Goal: Information Seeking & Learning: Stay updated

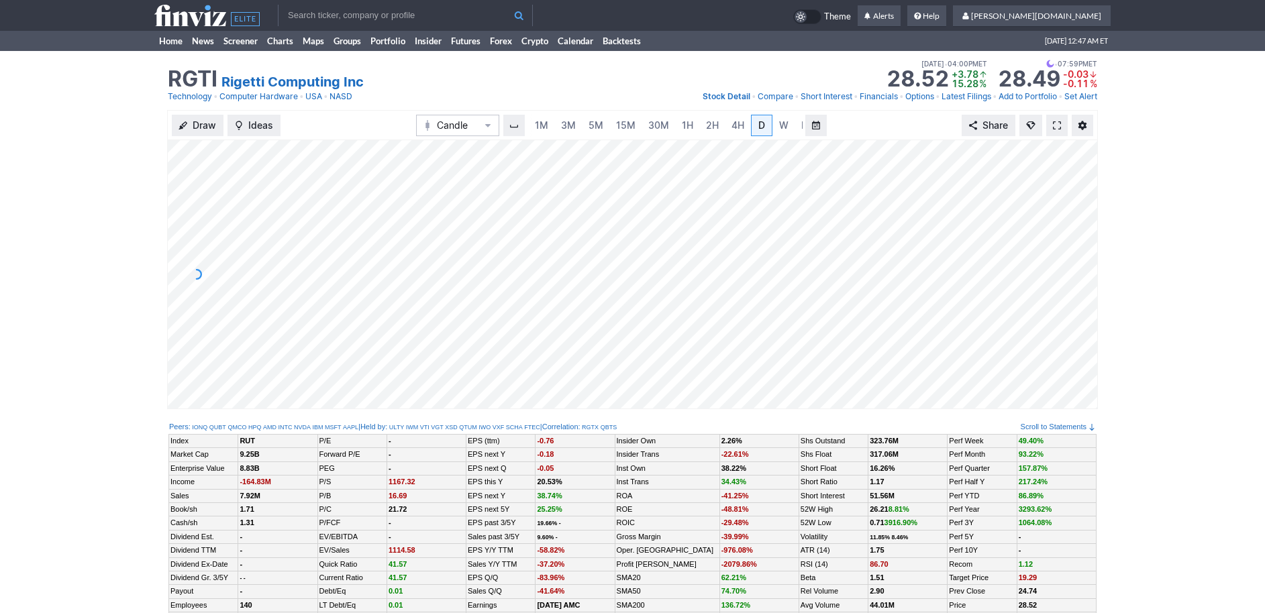
scroll to position [0, 13]
click at [1081, 296] on div at bounding box center [1083, 271] width 28 height 235
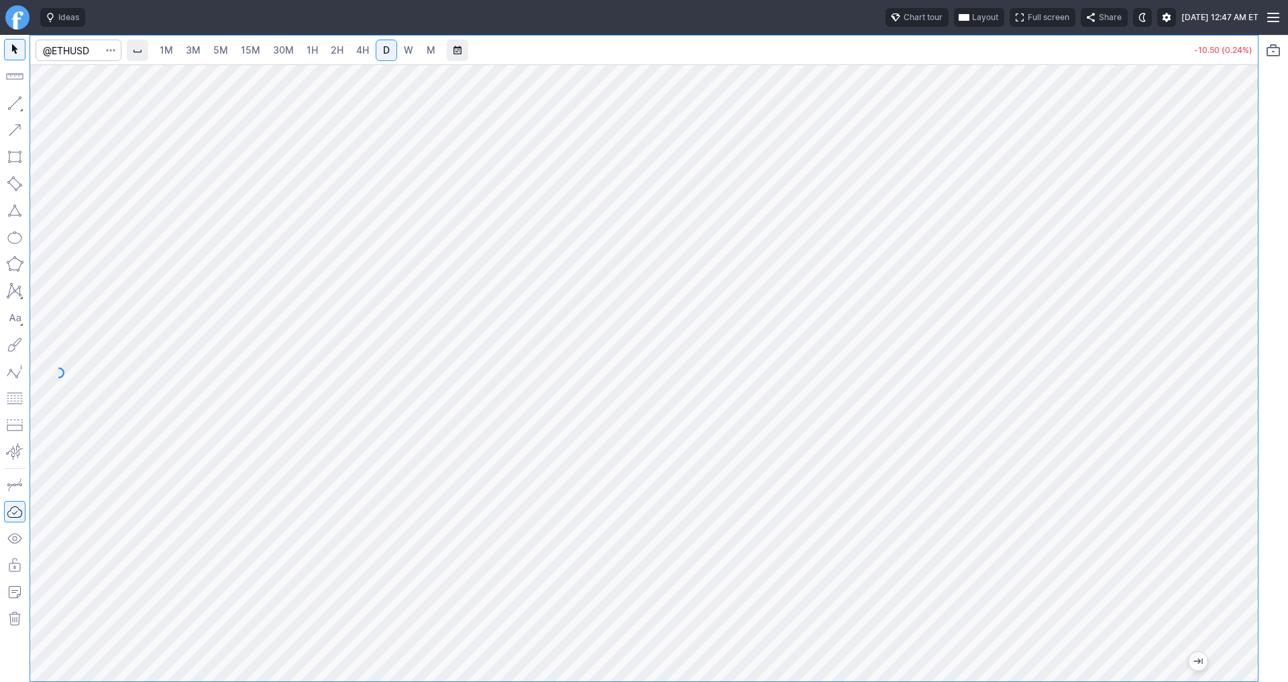
click at [192, 50] on span "3M" at bounding box center [193, 49] width 15 height 11
click at [359, 52] on span "4H" at bounding box center [362, 49] width 13 height 11
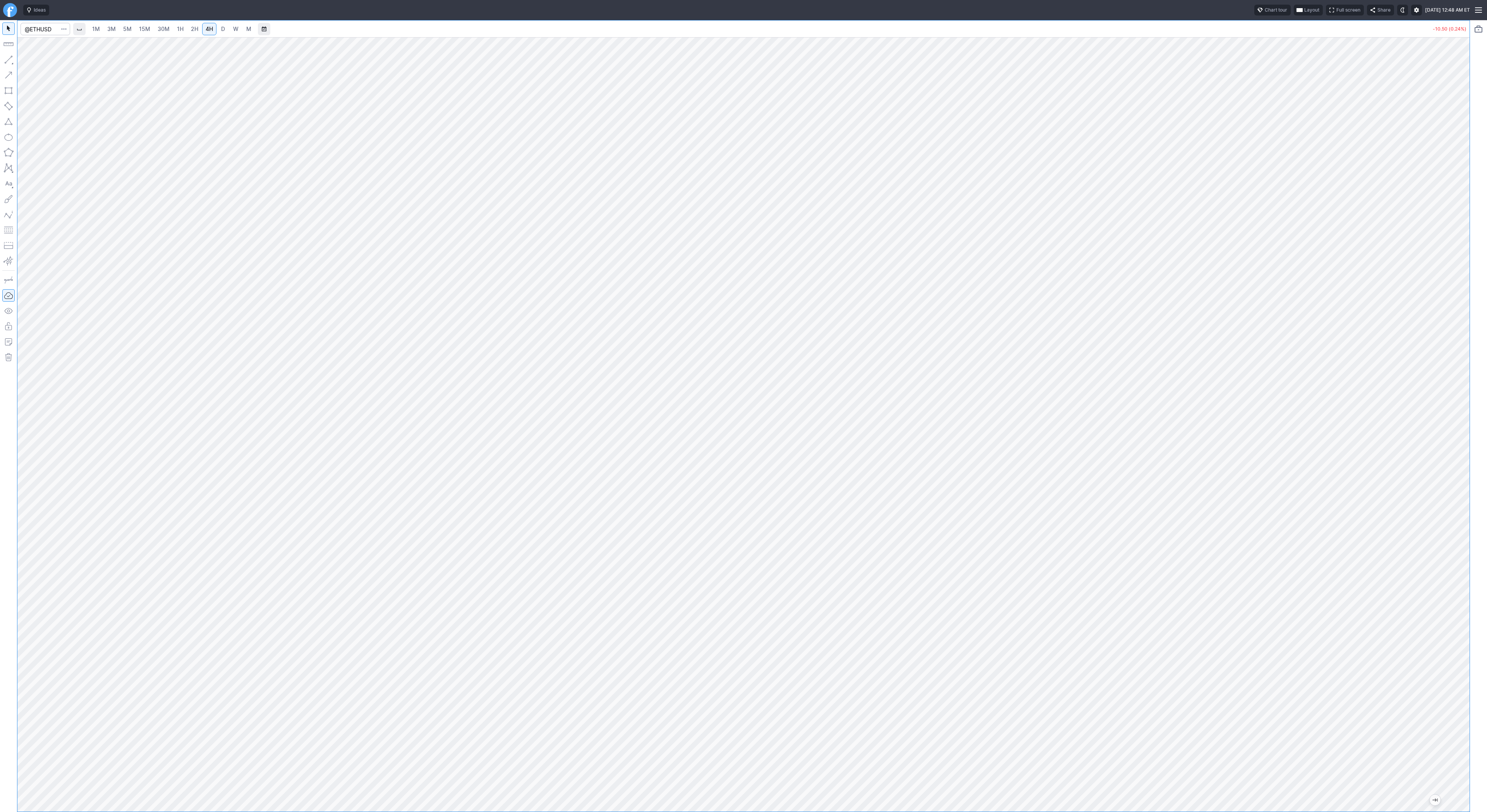
click at [104, 23] on link "3M" at bounding box center [111, 29] width 16 height 12
click at [222, 30] on span "D" at bounding box center [223, 28] width 4 height 6
click at [743, 260] on div at bounding box center [744, 424] width 1452 height 774
click at [47, 33] on input "Search" at bounding box center [46, 29] width 50 height 12
type input "btcusd"
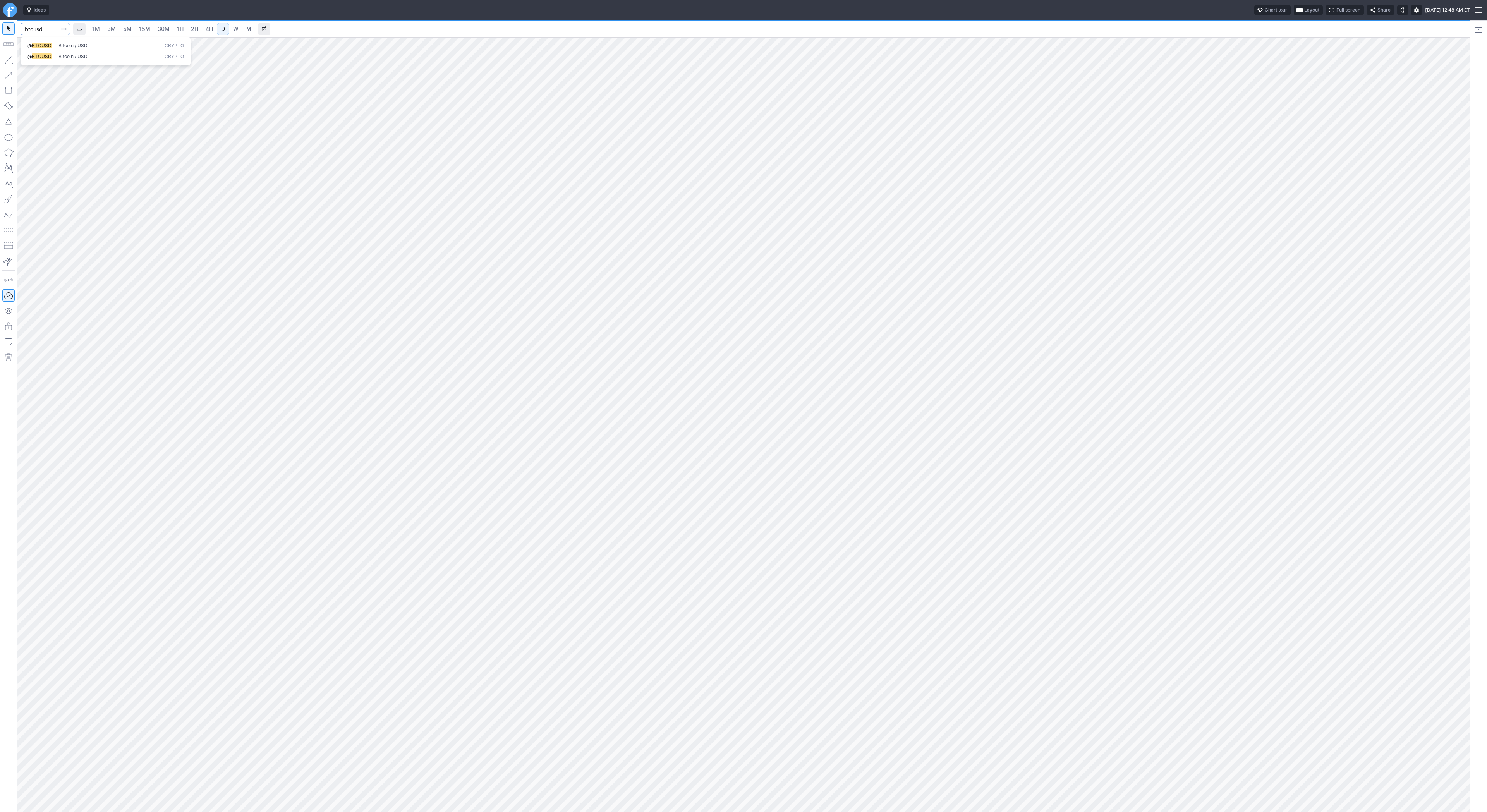
type input "btcusd"
click at [83, 44] on span "Bitcoin / USD" at bounding box center [73, 46] width 29 height 6
click at [29, 62] on span "Line" at bounding box center [45, 61] width 31 height 8
click at [35, 62] on span "Line" at bounding box center [45, 61] width 31 height 8
click at [5, 57] on button "button" at bounding box center [8, 59] width 12 height 12
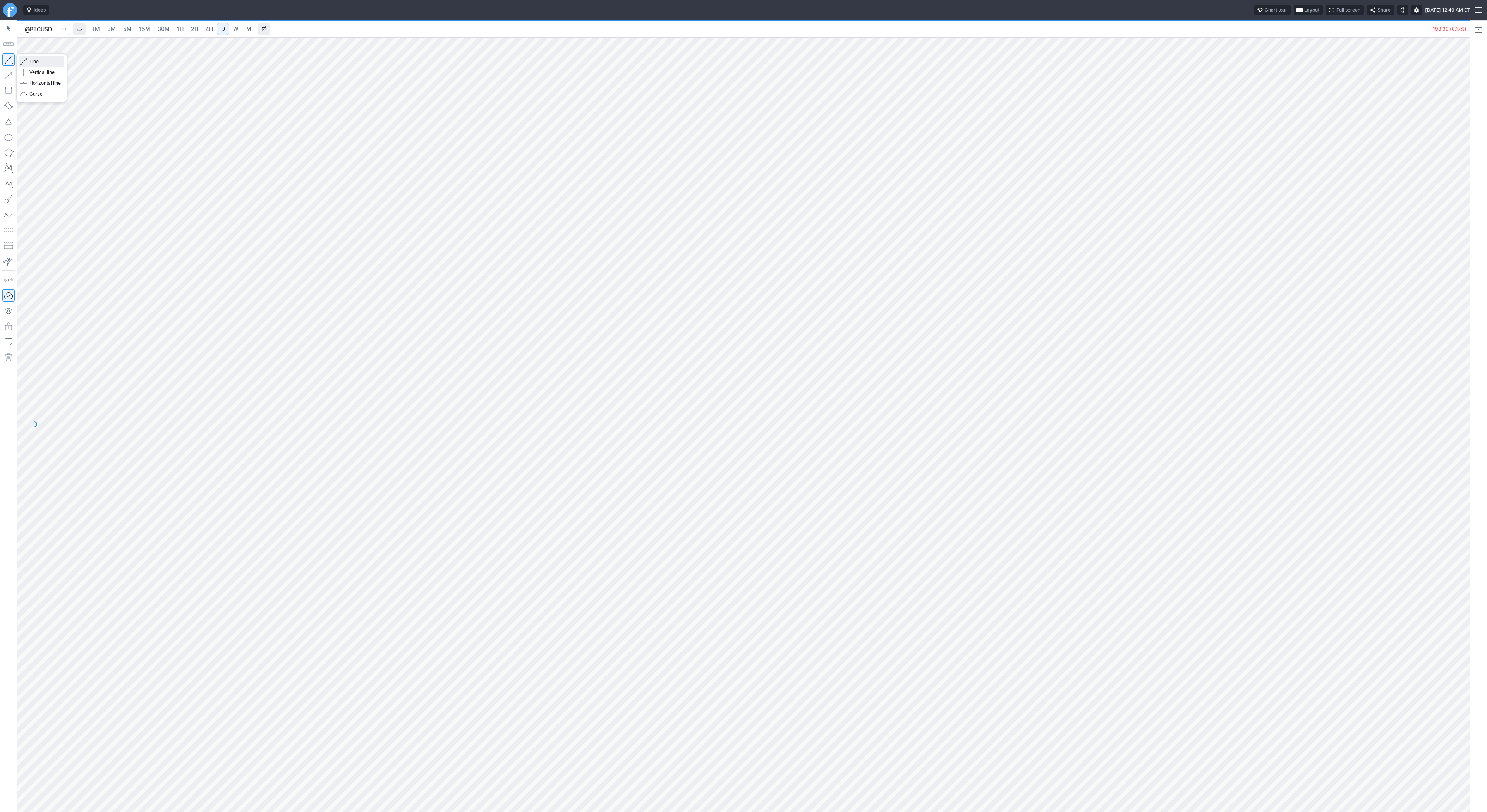
click at [34, 62] on span "Line" at bounding box center [45, 61] width 31 height 8
click at [5, 57] on button "button" at bounding box center [8, 59] width 12 height 12
drag, startPoint x: 1458, startPoint y: 217, endPoint x: 1456, endPoint y: 268, distance: 51.0
click at [743, 271] on div at bounding box center [1462, 422] width 16 height 755
click at [11, 59] on button "button" at bounding box center [8, 59] width 12 height 12
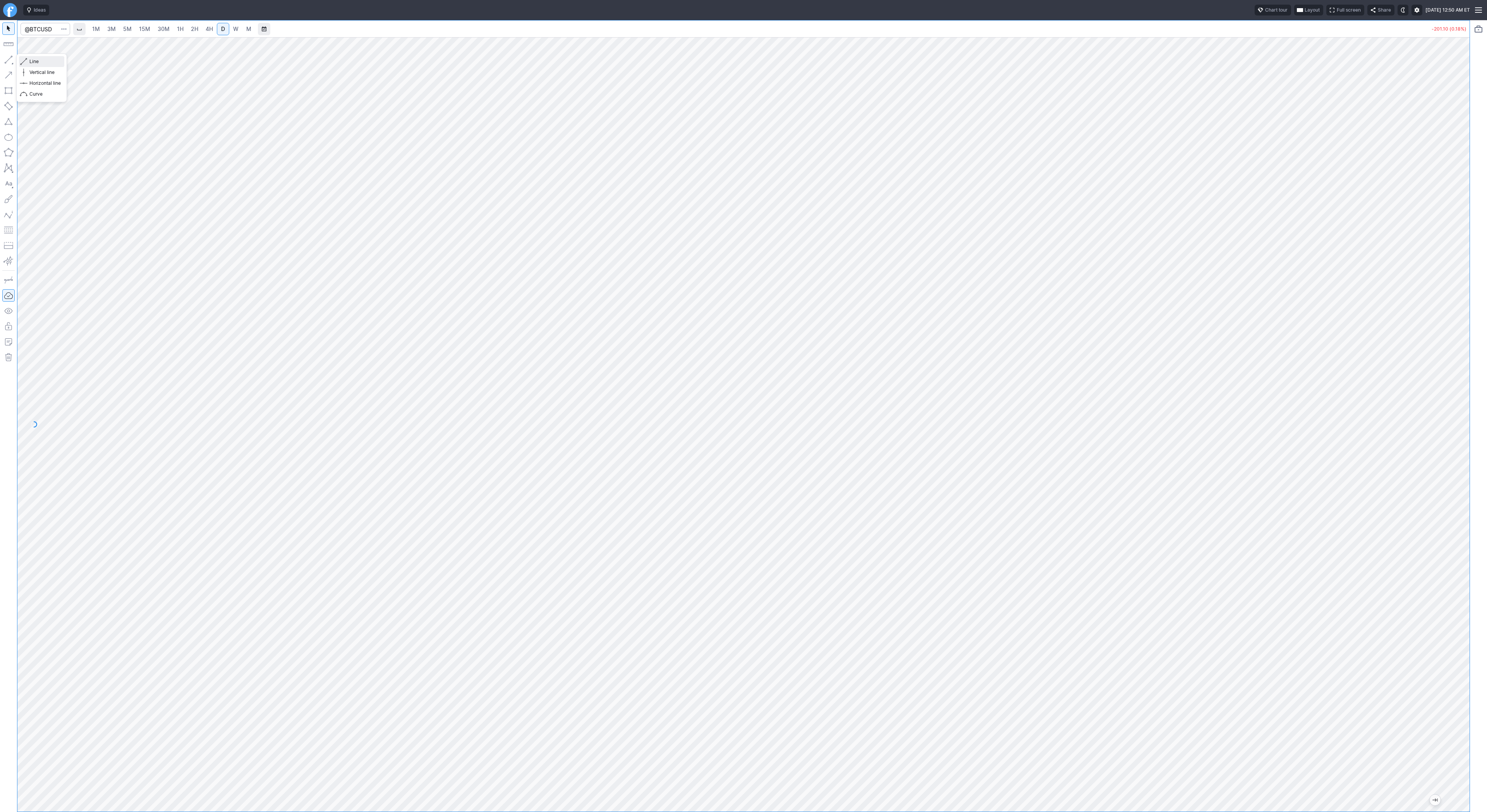
click at [30, 58] on span "Line" at bounding box center [45, 61] width 31 height 8
click at [39, 58] on span "Line" at bounding box center [45, 61] width 31 height 8
drag, startPoint x: 1468, startPoint y: 236, endPoint x: 1466, endPoint y: 291, distance: 55.0
click at [743, 291] on div at bounding box center [1462, 422] width 16 height 755
click at [743, 36] on div "1M 3M 5M 15M 30M 1H 2H 4H D W M -226.20 (0.20%)" at bounding box center [744, 416] width 1452 height 791
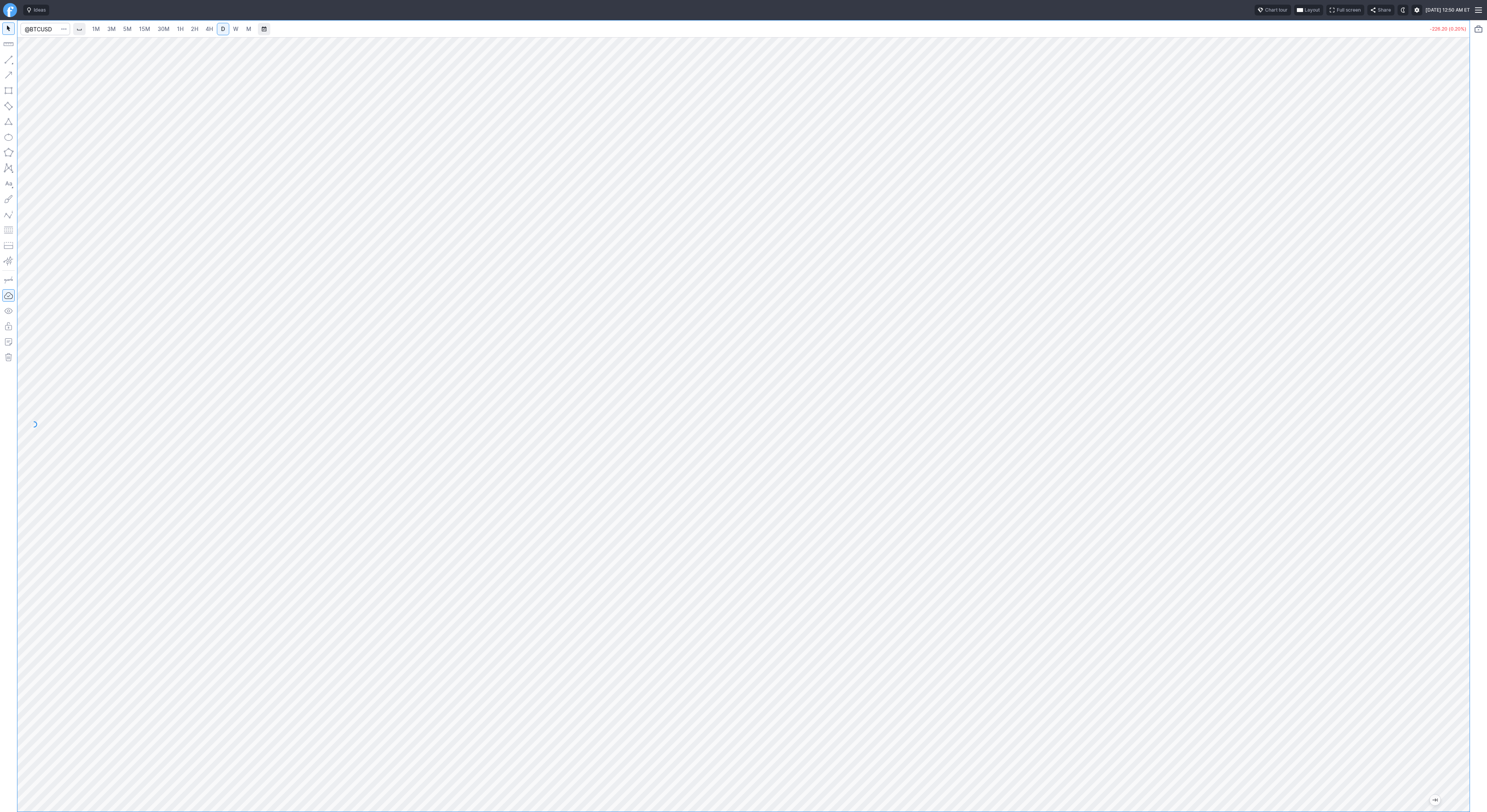
drag, startPoint x: 1471, startPoint y: 301, endPoint x: 1463, endPoint y: 292, distance: 12.0
click at [743, 302] on div "1M 3M 5M 15M 30M 1H 2H 4H D W M -226.20 (0.20%)" at bounding box center [744, 416] width 1487 height 792
click at [11, 58] on button "button" at bounding box center [8, 59] width 12 height 12
click at [108, 25] on span "3M" at bounding box center [111, 28] width 9 height 6
click at [158, 28] on span "30M" at bounding box center [163, 28] width 12 height 6
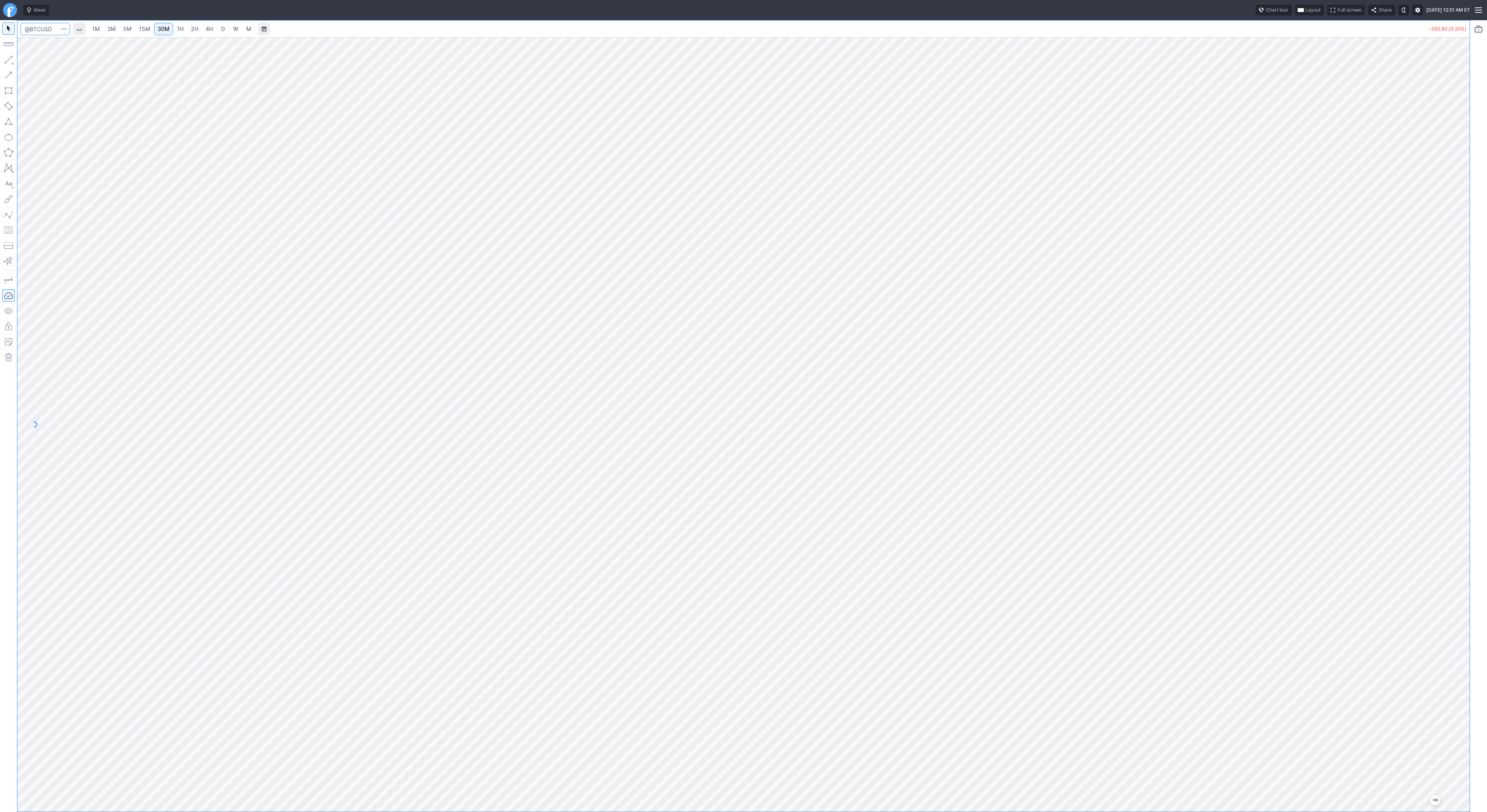
click at [46, 27] on input "Search" at bounding box center [46, 29] width 50 height 12
type input "eth"
click at [92, 147] on span "Eth ereum / USD" at bounding box center [107, 143] width 113 height 6
click at [222, 29] on span "D" at bounding box center [223, 28] width 4 height 6
click at [5, 61] on button "button" at bounding box center [8, 59] width 12 height 12
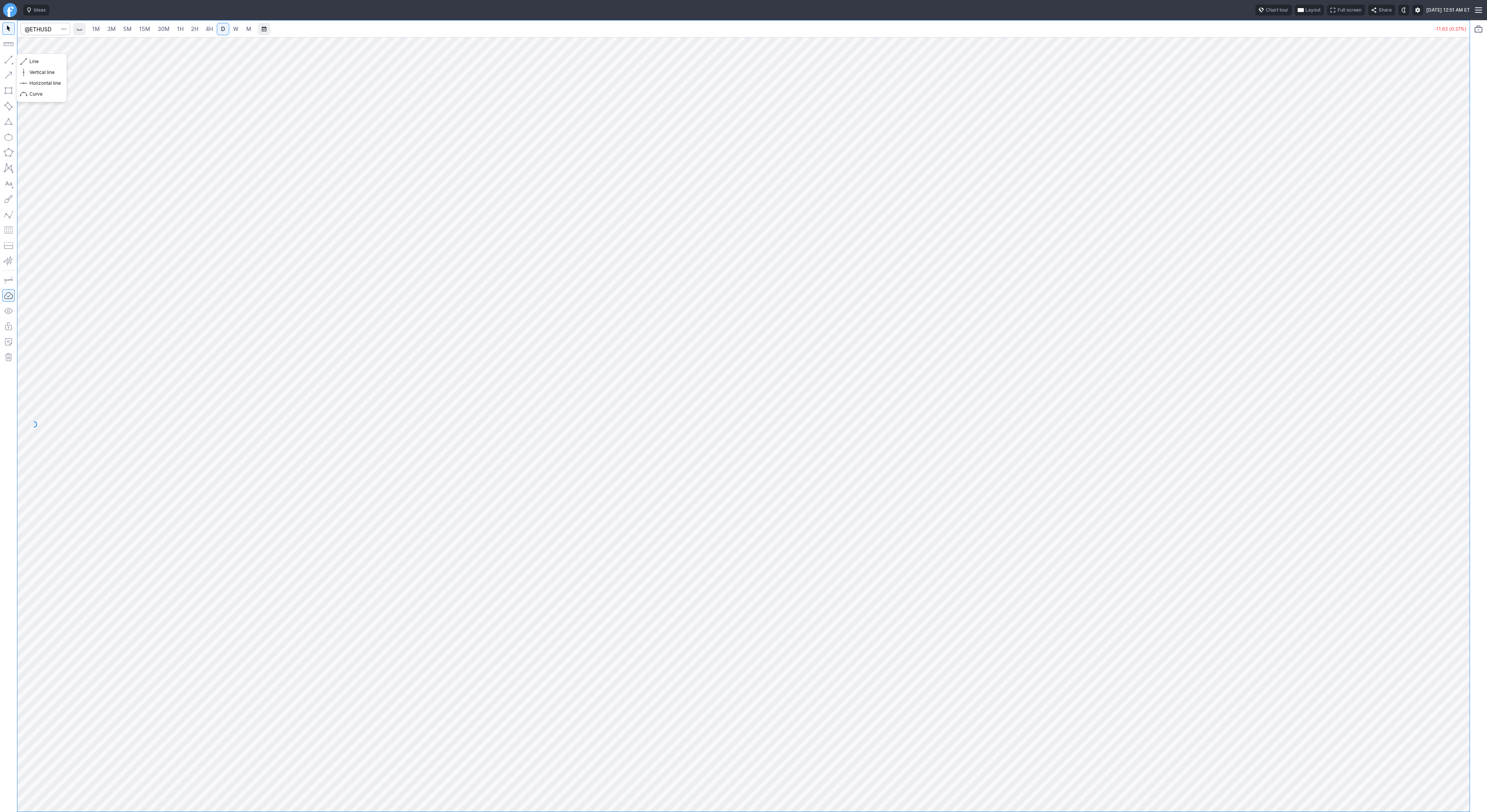
click at [12, 59] on button "button" at bounding box center [8, 59] width 12 height 12
click at [9, 60] on button "button" at bounding box center [8, 59] width 12 height 12
click at [32, 59] on span "Line" at bounding box center [45, 61] width 31 height 8
drag, startPoint x: 1459, startPoint y: 189, endPoint x: 1468, endPoint y: 242, distance: 53.8
click at [743, 242] on div at bounding box center [1462, 422] width 16 height 755
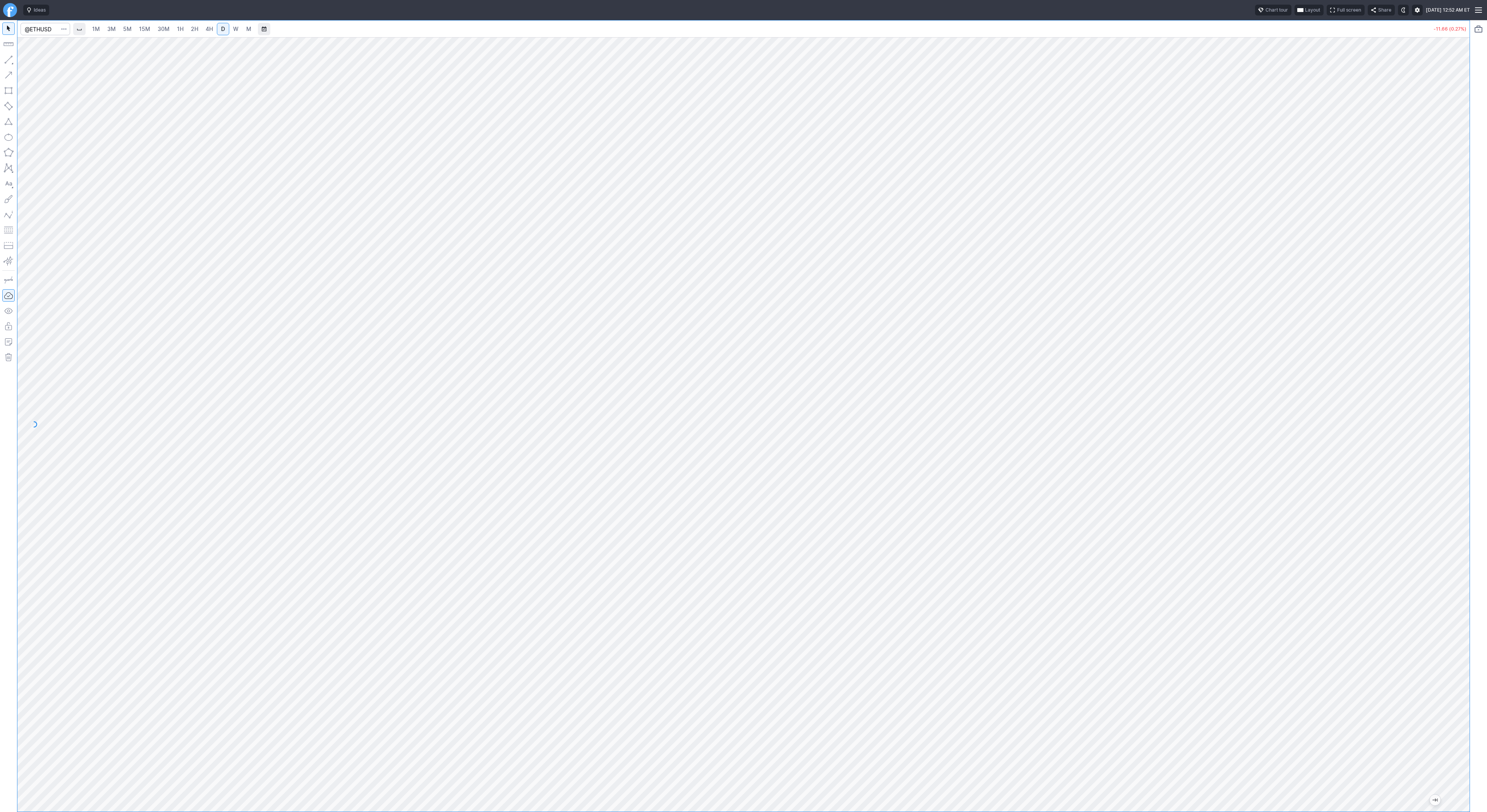
click at [179, 31] on span "1H" at bounding box center [180, 28] width 6 height 6
click at [6, 57] on button "button" at bounding box center [8, 59] width 12 height 12
click at [4, 61] on button "button" at bounding box center [8, 59] width 12 height 12
click at [30, 59] on span "Line" at bounding box center [45, 61] width 31 height 8
click at [31, 62] on span "Line" at bounding box center [45, 61] width 31 height 8
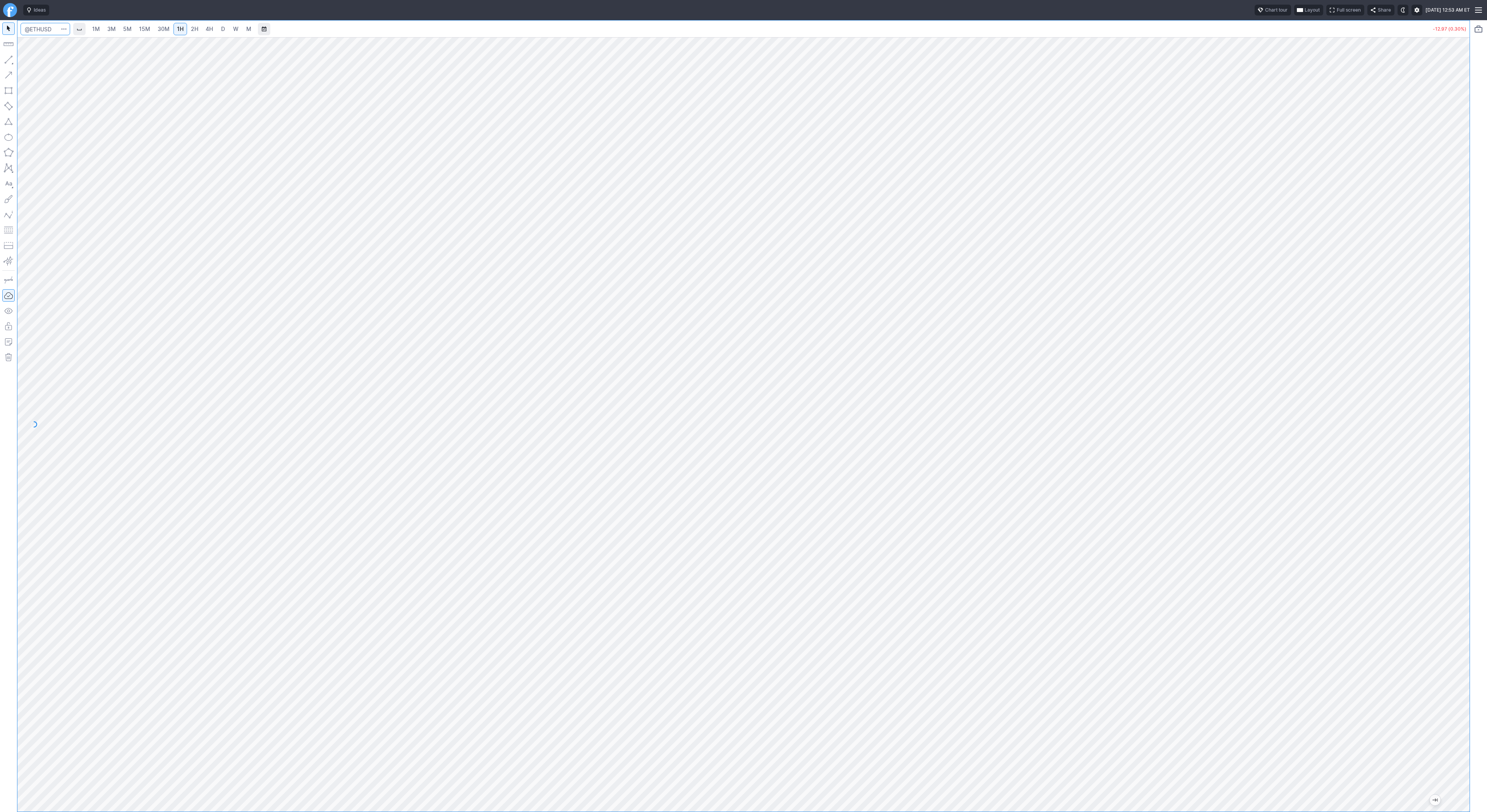
click at [35, 33] on input "Search" at bounding box center [46, 29] width 50 height 12
type input "btcusd"
click at [43, 48] on span "BTCUSD" at bounding box center [42, 46] width 20 height 6
click at [206, 29] on span "4H" at bounding box center [209, 28] width 8 height 6
click at [217, 28] on link "D" at bounding box center [223, 29] width 12 height 12
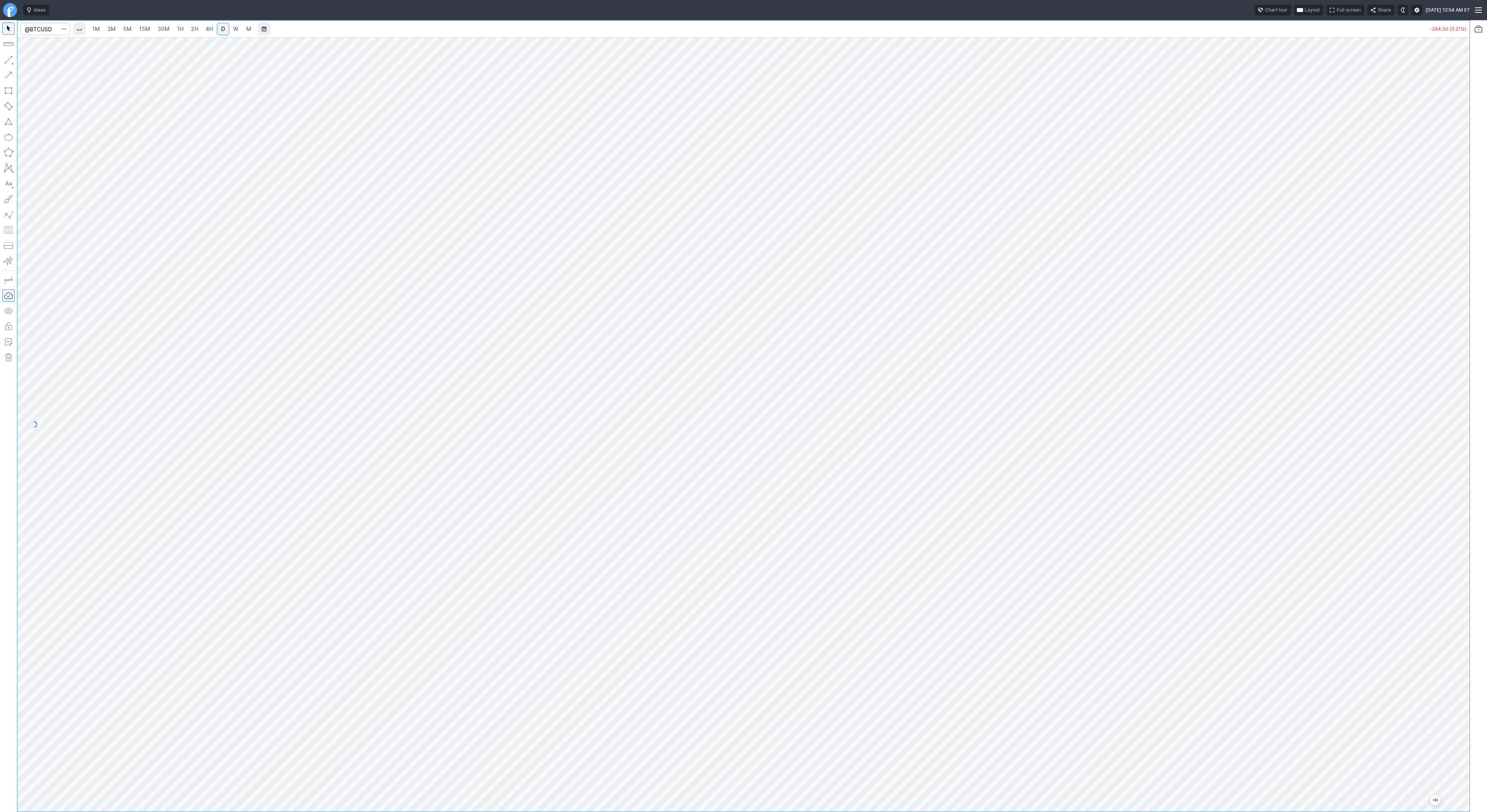
drag, startPoint x: 1463, startPoint y: 258, endPoint x: 1462, endPoint y: 338, distance: 80.0
click at [743, 342] on div at bounding box center [1462, 422] width 16 height 755
click at [177, 30] on span "1H" at bounding box center [180, 28] width 6 height 6
click at [199, 30] on link "2H" at bounding box center [195, 29] width 14 height 12
click at [45, 63] on span "Line" at bounding box center [45, 61] width 31 height 8
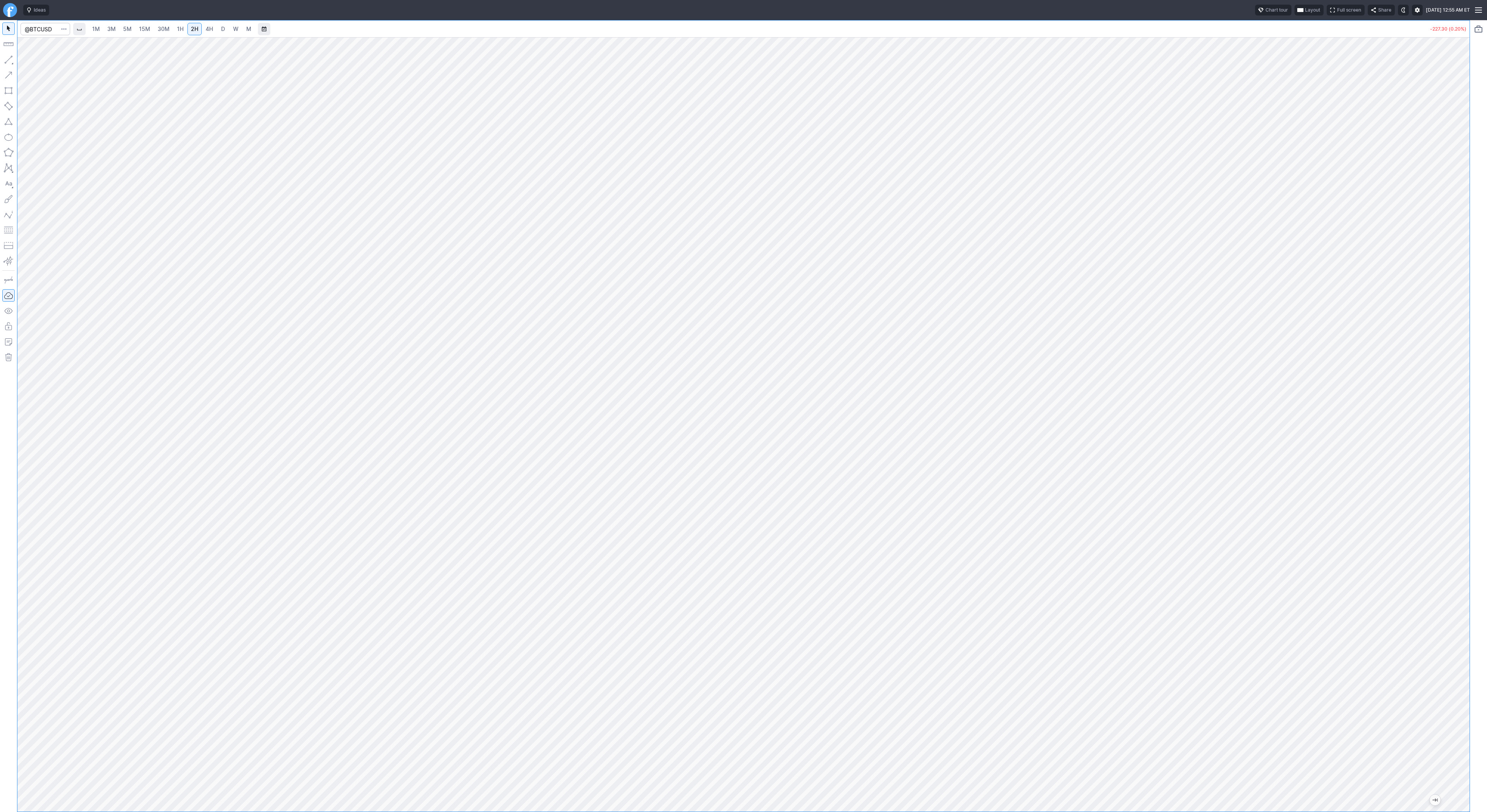
click at [207, 33] on link "4H" at bounding box center [209, 29] width 14 height 12
click at [223, 29] on span "D" at bounding box center [223, 28] width 4 height 6
click at [743, 220] on div at bounding box center [744, 424] width 1452 height 774
drag, startPoint x: 1466, startPoint y: 304, endPoint x: 1462, endPoint y: 487, distance: 183.0
click at [743, 394] on div "1M 3M 5M 15M 30M 1H 2H 4H D W M -227.30 (0.20%)" at bounding box center [744, 416] width 1487 height 792
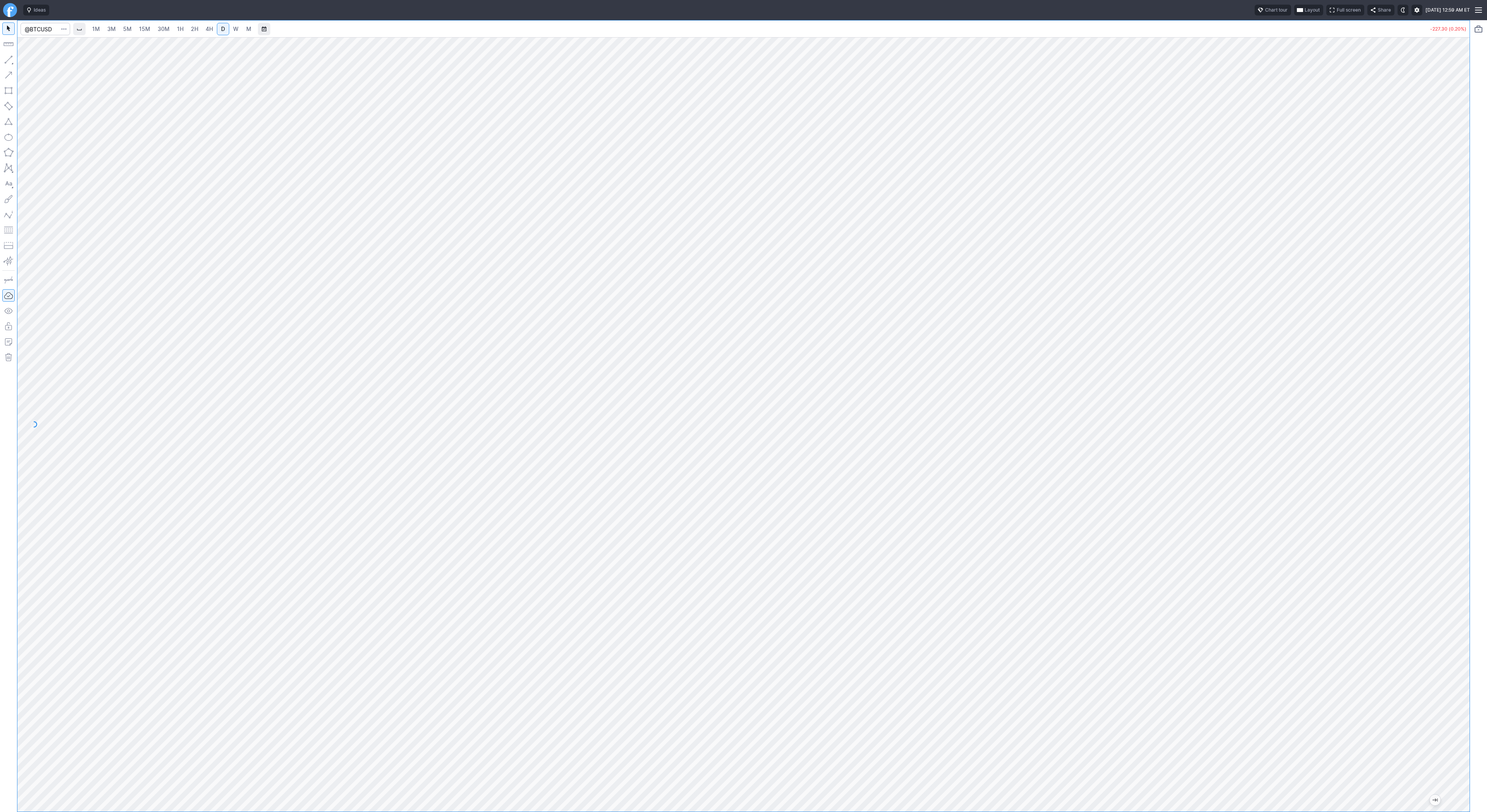
click at [188, 28] on link "2H" at bounding box center [195, 29] width 14 height 12
click at [202, 32] on link "4H" at bounding box center [209, 29] width 14 height 12
click at [222, 27] on span "D" at bounding box center [223, 28] width 4 height 6
drag, startPoint x: 1459, startPoint y: 290, endPoint x: 1454, endPoint y: 363, distance: 73.2
click at [743, 366] on div at bounding box center [1462, 422] width 16 height 755
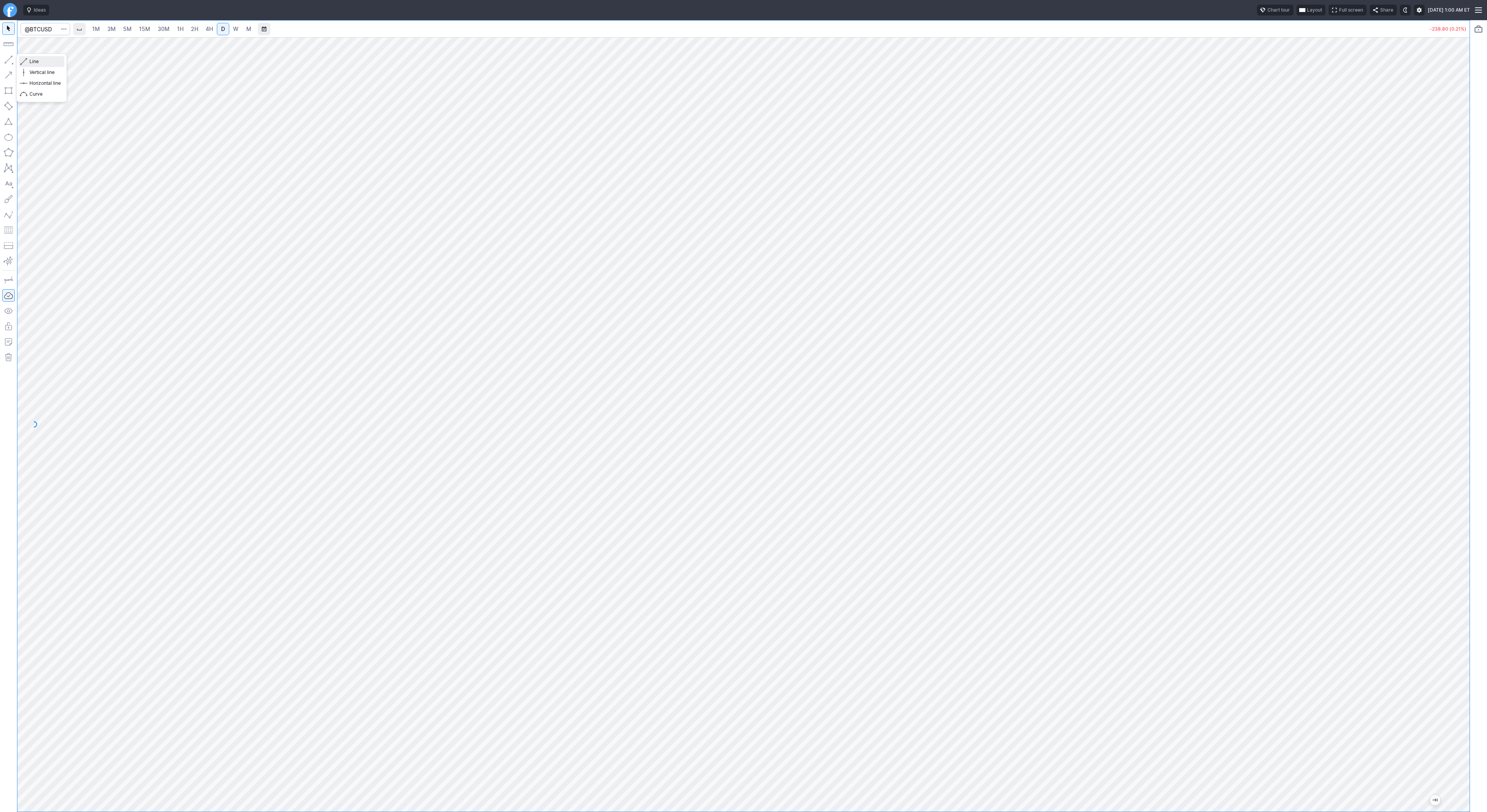
click at [28, 60] on button "Line" at bounding box center [42, 61] width 45 height 11
click at [40, 62] on span "Line" at bounding box center [45, 61] width 31 height 8
click at [28, 62] on button "Line" at bounding box center [42, 61] width 45 height 11
click at [41, 59] on span "Line" at bounding box center [45, 61] width 31 height 8
click at [33, 62] on span "Line" at bounding box center [45, 61] width 31 height 8
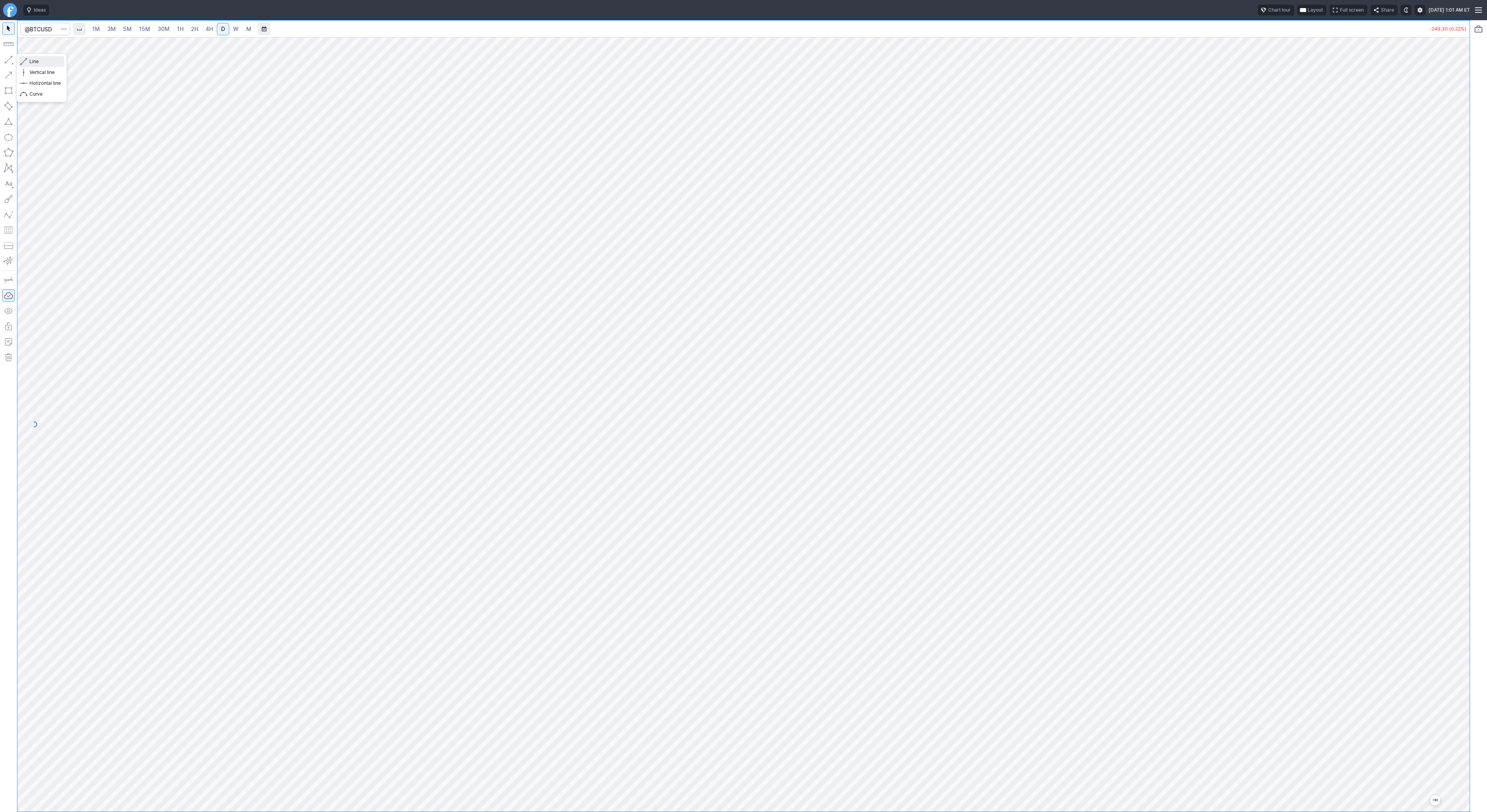
drag, startPoint x: 46, startPoint y: 59, endPoint x: 64, endPoint y: 85, distance: 31.6
click at [47, 63] on span "Line" at bounding box center [45, 61] width 31 height 8
drag, startPoint x: 1460, startPoint y: 350, endPoint x: 1456, endPoint y: 347, distance: 5.0
click at [743, 351] on div at bounding box center [1462, 422] width 16 height 755
click at [31, 62] on span "Line" at bounding box center [45, 61] width 31 height 8
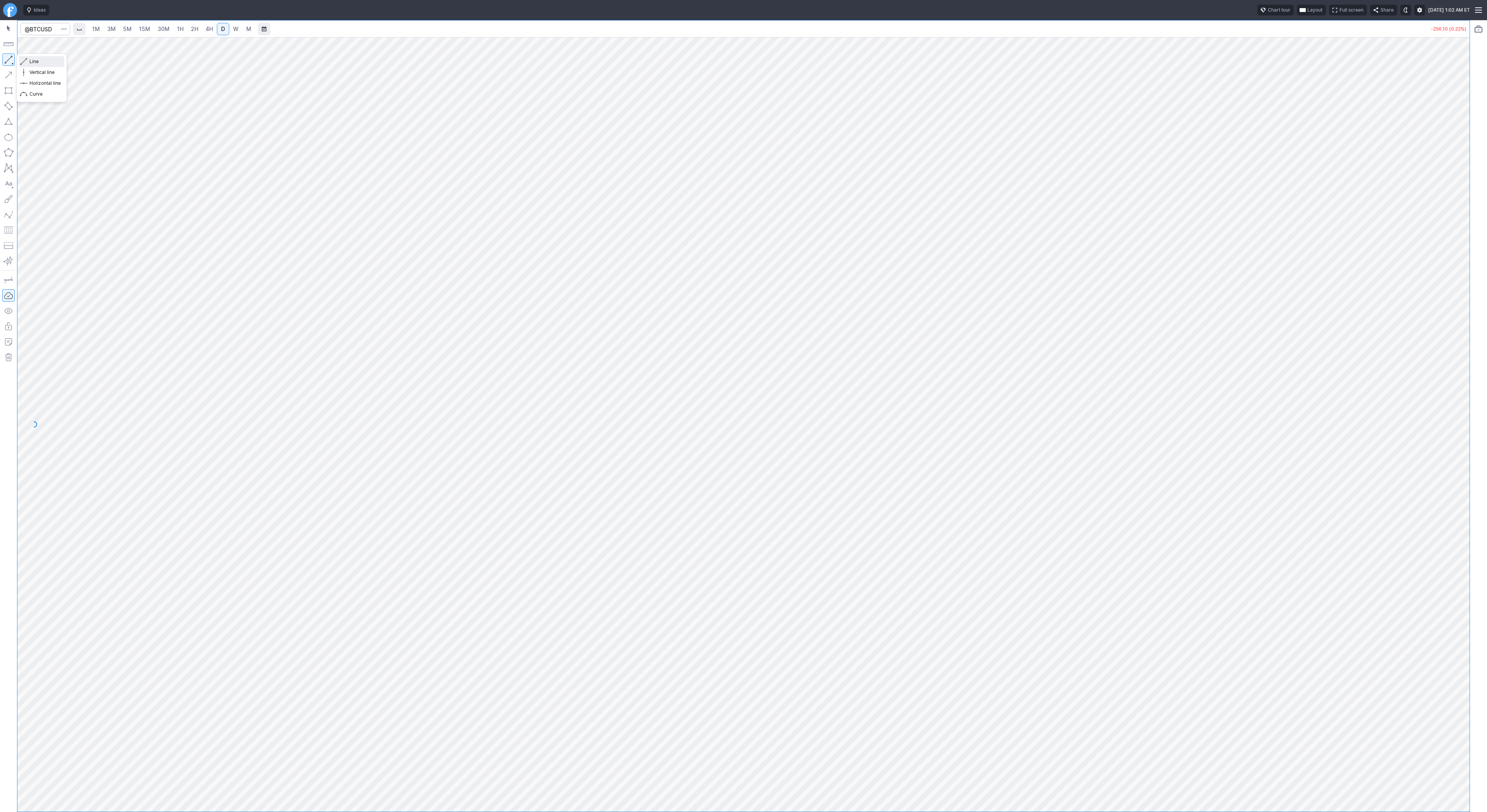
drag, startPoint x: 39, startPoint y: 64, endPoint x: 63, endPoint y: 76, distance: 26.8
click at [39, 64] on span "Line" at bounding box center [45, 61] width 31 height 8
click at [177, 29] on span "1H" at bounding box center [180, 28] width 6 height 6
drag, startPoint x: 1465, startPoint y: 458, endPoint x: 1471, endPoint y: 603, distance: 145.1
click at [743, 394] on div "1M 3M 5M 15M 30M 1H 2H 4H D W M -266.30 (0.23%)" at bounding box center [744, 416] width 1487 height 792
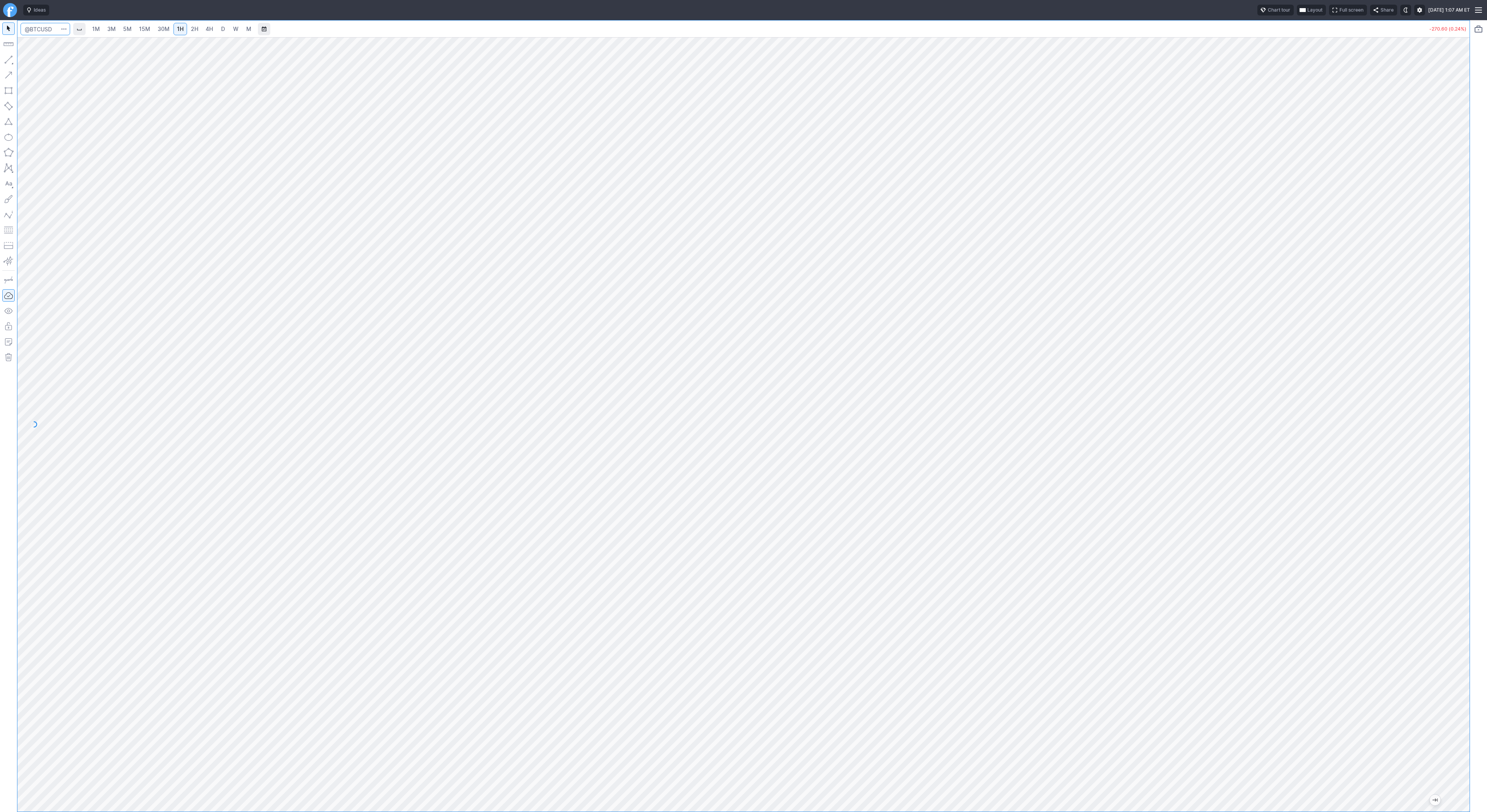
click at [48, 27] on input "Search" at bounding box center [46, 29] width 50 height 12
type input "eth"
click at [135, 147] on span "Eth ereum / USD" at bounding box center [107, 143] width 113 height 6
click at [8, 59] on button "button" at bounding box center [8, 59] width 12 height 12
drag, startPoint x: 1, startPoint y: 61, endPoint x: 5, endPoint y: 64, distance: 5.0
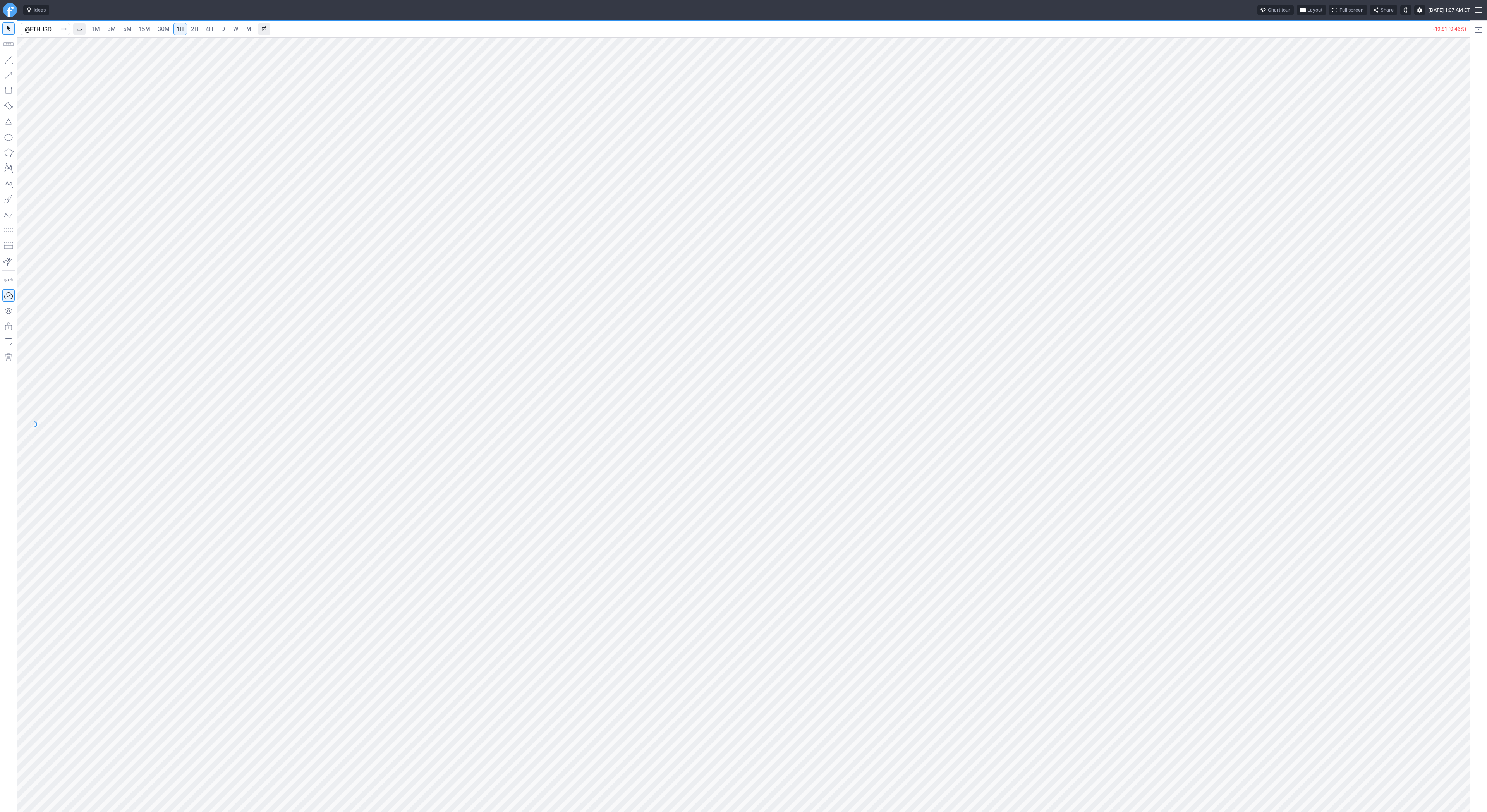
click at [2, 62] on div at bounding box center [9, 416] width 17 height 792
click at [37, 63] on span "Line" at bounding box center [45, 61] width 31 height 8
click at [38, 61] on span "Line" at bounding box center [45, 61] width 31 height 8
click at [10, 61] on button "button" at bounding box center [8, 59] width 12 height 12
